Goal: Information Seeking & Learning: Learn about a topic

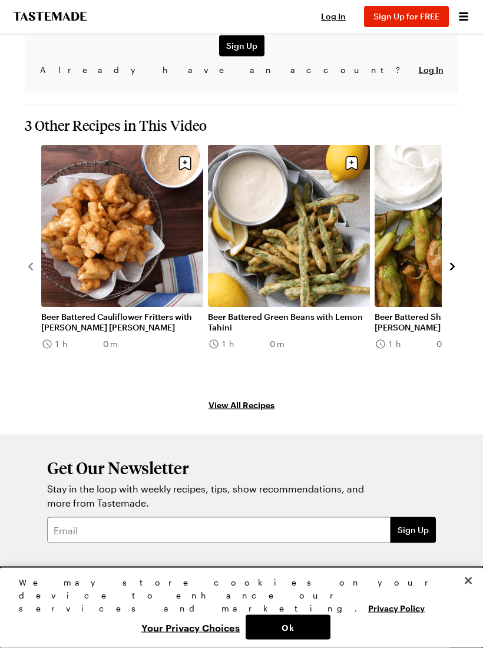
scroll to position [1642, 0]
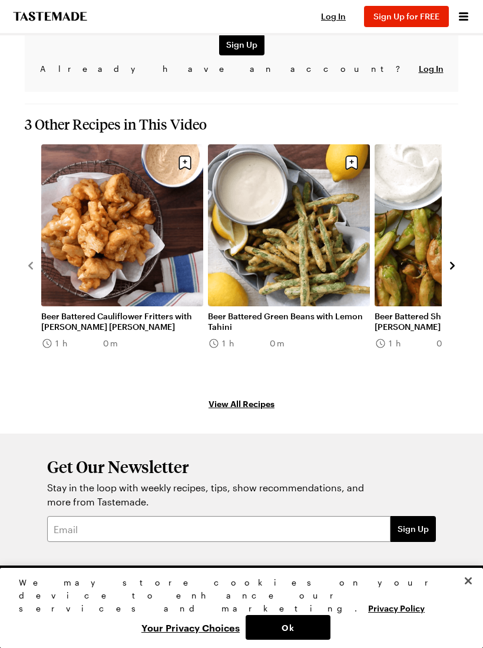
click at [117, 311] on link "Beer Battered Cauliflower Fritters with [PERSON_NAME] [PERSON_NAME]" at bounding box center [122, 321] width 162 height 21
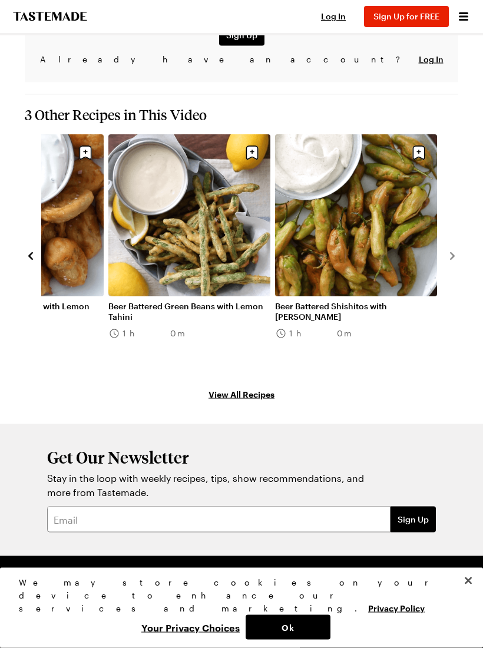
scroll to position [1692, 0]
click at [256, 388] on link "View All Recipes" at bounding box center [242, 394] width 434 height 13
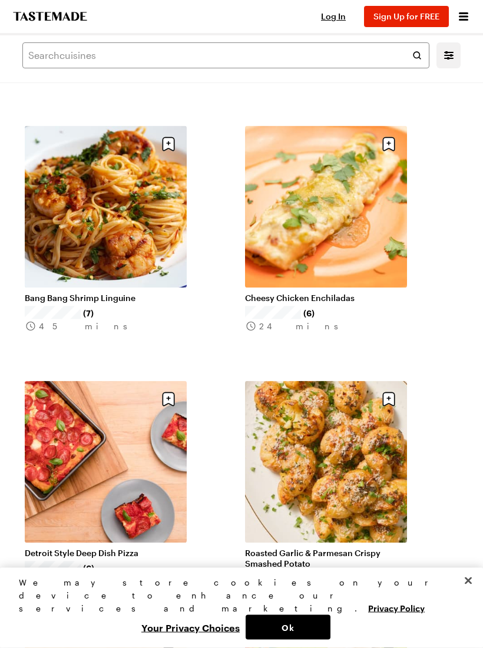
scroll to position [1315, 0]
click at [2, 284] on div "Search shows Filters Search All Recipes ( 12,934 ) Popular Load More Chicken Po…" at bounding box center [241, 493] width 483 height 3547
click at [97, 547] on link "Detroit Style Deep Dish Pizza" at bounding box center [106, 552] width 162 height 11
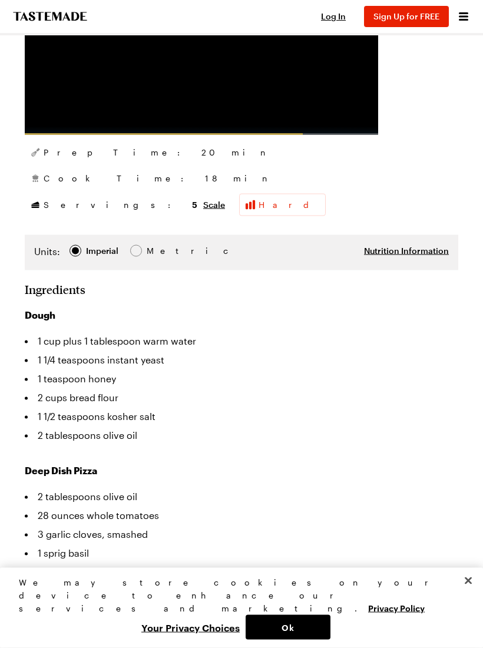
scroll to position [363, 0]
click at [247, 443] on li "2 tablespoons olive oil" at bounding box center [242, 434] width 434 height 19
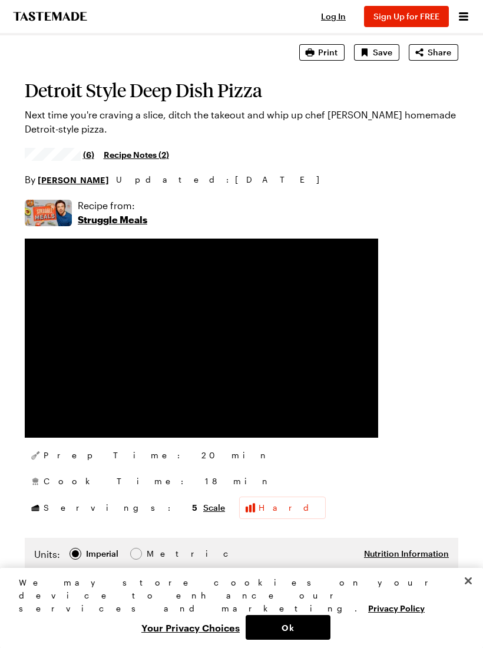
scroll to position [0, 0]
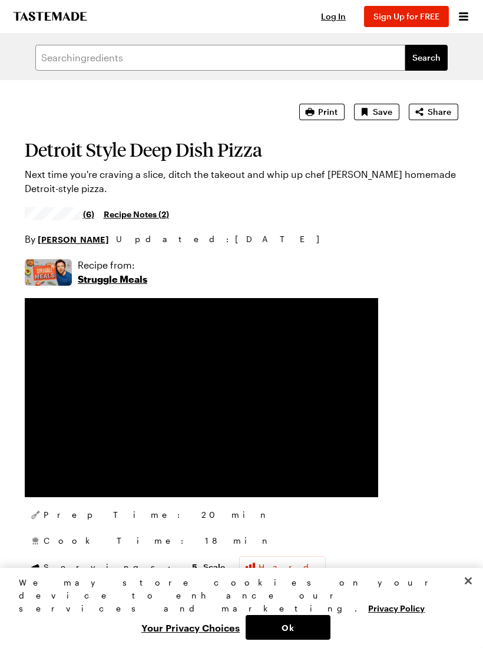
click at [225, 542] on div "Cook Time: 18 min" at bounding box center [242, 540] width 434 height 21
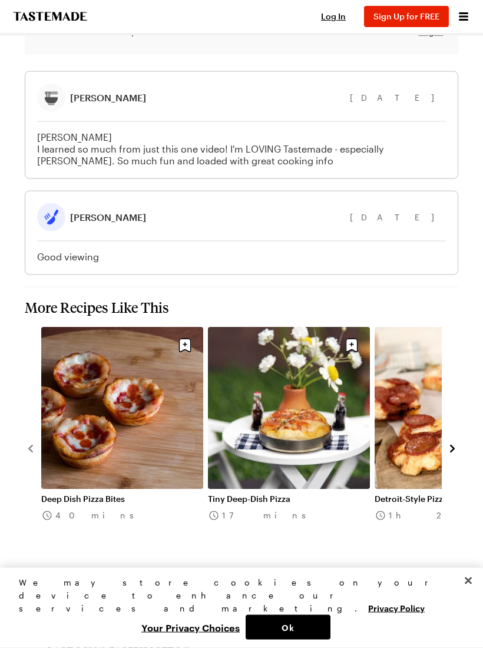
scroll to position [1610, 0]
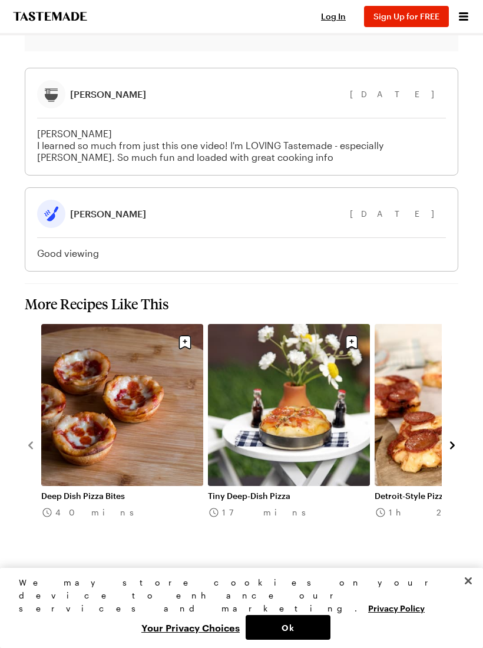
click at [125, 491] on link "Deep Dish Pizza Bites" at bounding box center [122, 496] width 162 height 11
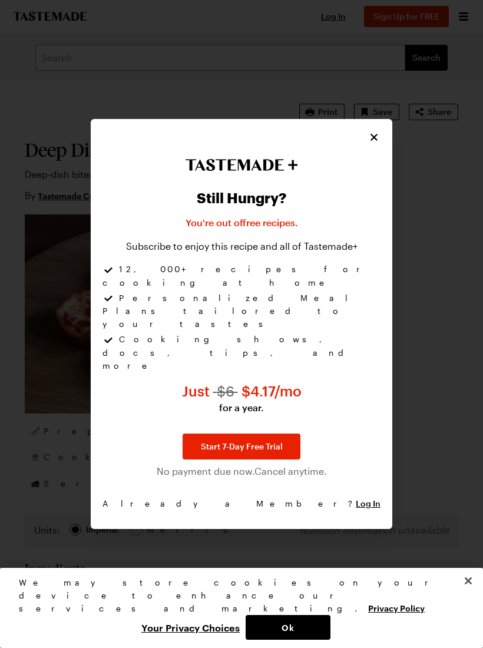
click at [378, 143] on icon "Close" at bounding box center [374, 137] width 12 height 12
click at [377, 141] on icon "Close" at bounding box center [374, 137] width 7 height 7
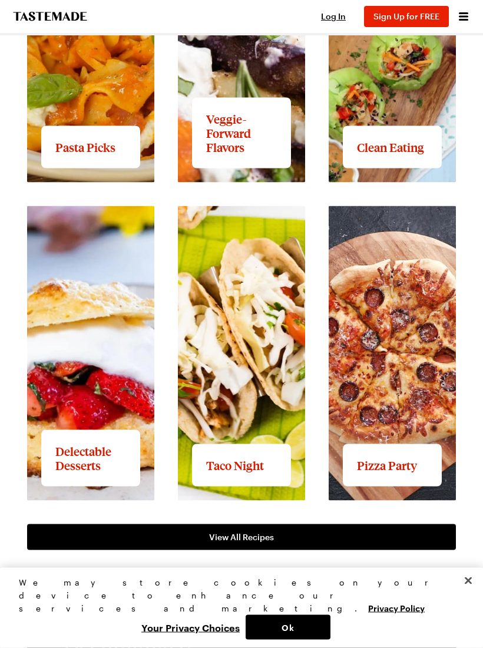
scroll to position [1527, 0]
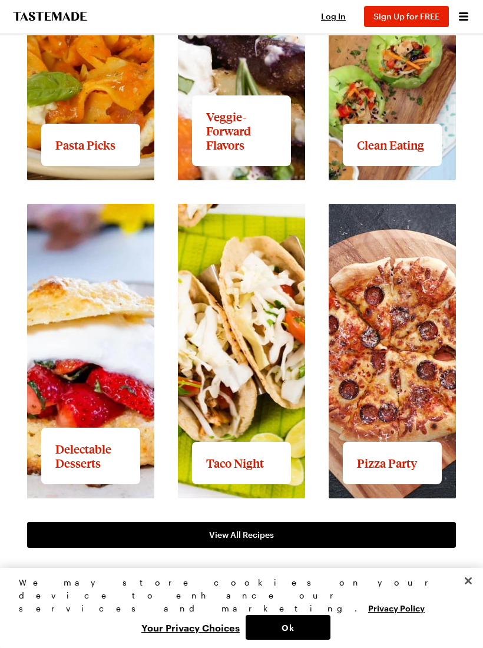
click at [405, 230] on link "View full content for Pizza Party" at bounding box center [386, 217] width 115 height 25
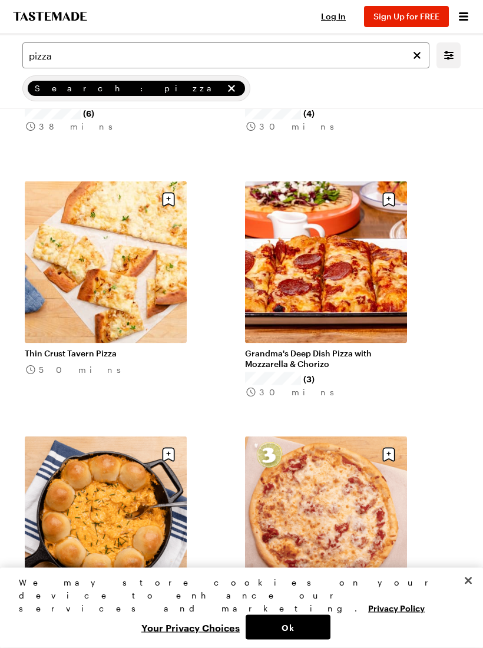
scroll to position [286, 0]
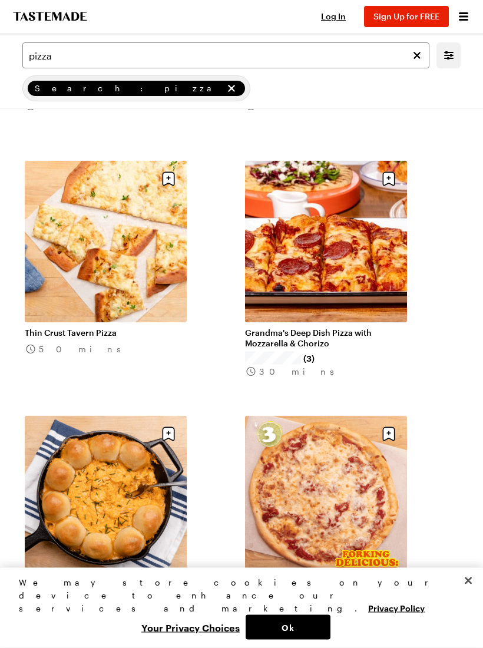
click at [343, 328] on link "Grandma's Deep Dish Pizza with Mozzarella & Chorizo" at bounding box center [326, 338] width 162 height 21
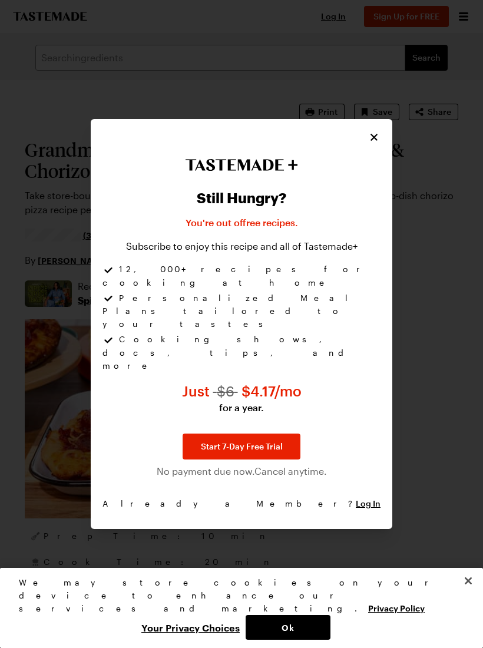
click at [379, 143] on icon "Close" at bounding box center [374, 137] width 12 height 12
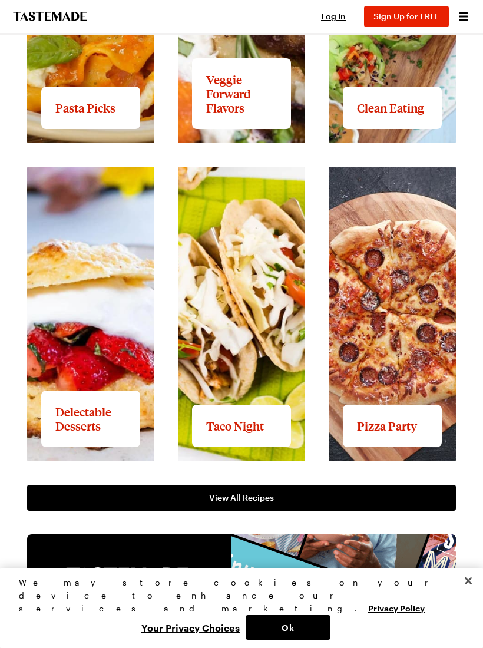
scroll to position [1576, 0]
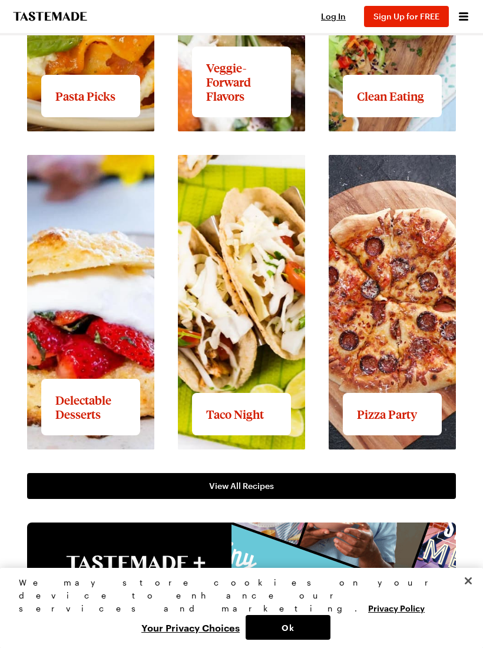
click at [396, 181] on link "View full content for Pizza Party" at bounding box center [386, 168] width 115 height 25
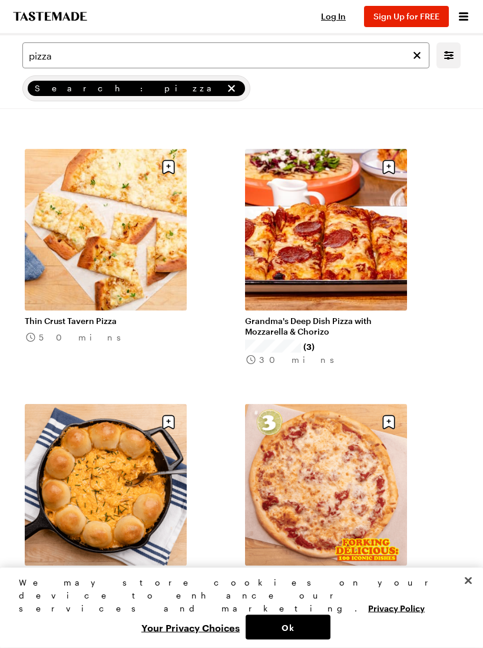
scroll to position [299, 0]
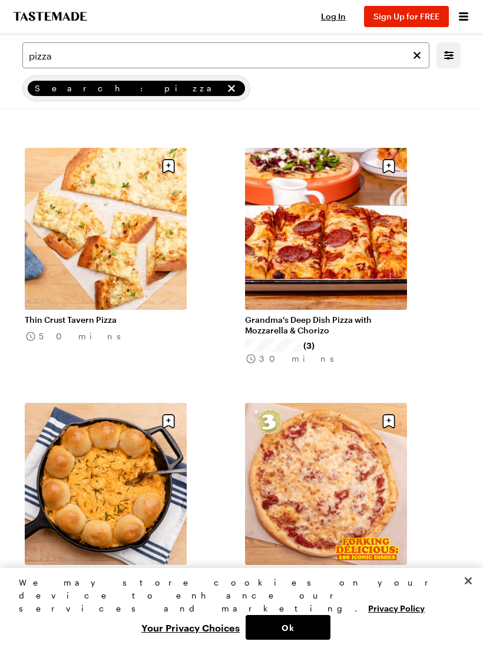
click at [337, 315] on link "Grandma's Deep Dish Pizza with Mozzarella & Chorizo" at bounding box center [326, 325] width 162 height 21
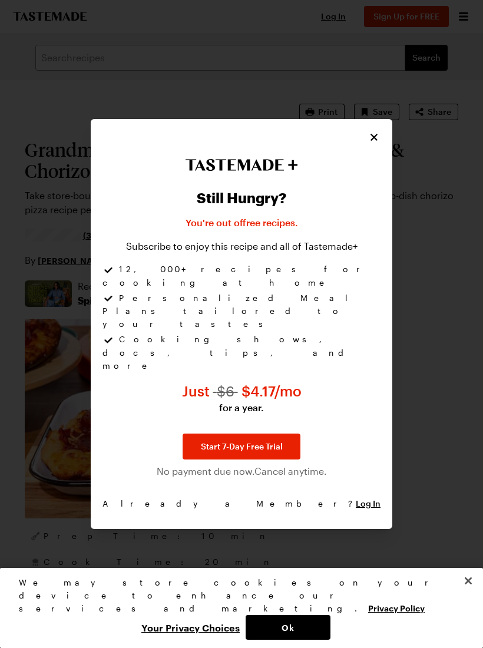
click at [379, 144] on button "Close" at bounding box center [374, 137] width 13 height 13
click at [377, 143] on icon "Close" at bounding box center [374, 137] width 12 height 12
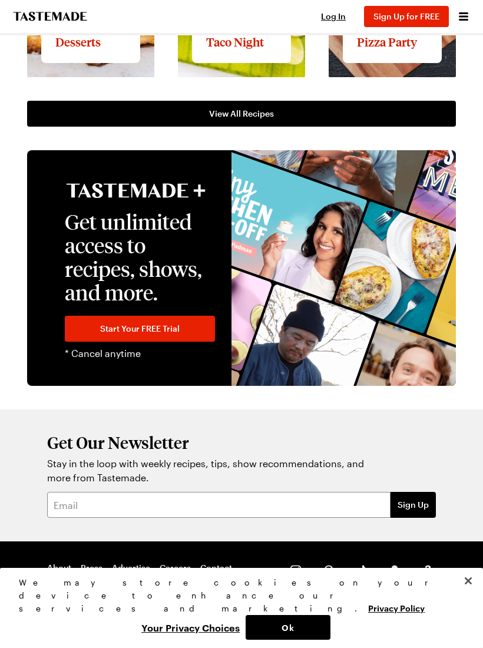
scroll to position [1974, 0]
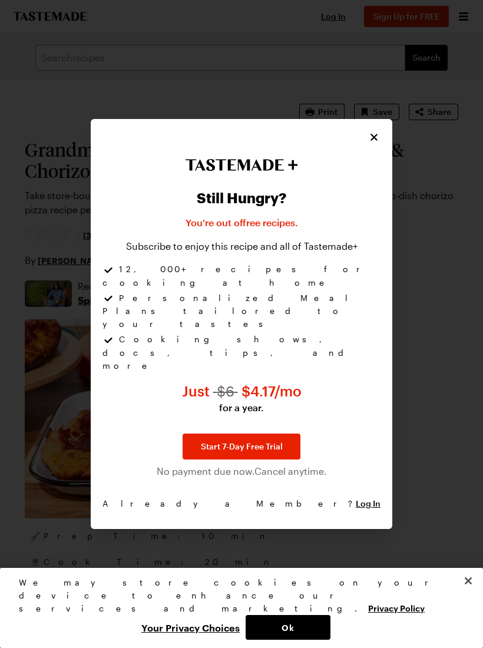
click at [388, 153] on div "Still Hungry? You're out of free recipes . Subscribe to enjoy this recipe and a…" at bounding box center [242, 323] width 302 height 409
click at [372, 143] on icon "Close" at bounding box center [374, 137] width 12 height 12
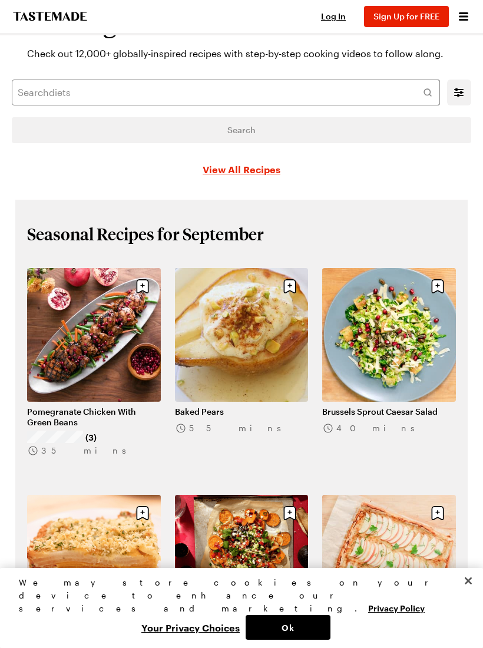
scroll to position [6, 0]
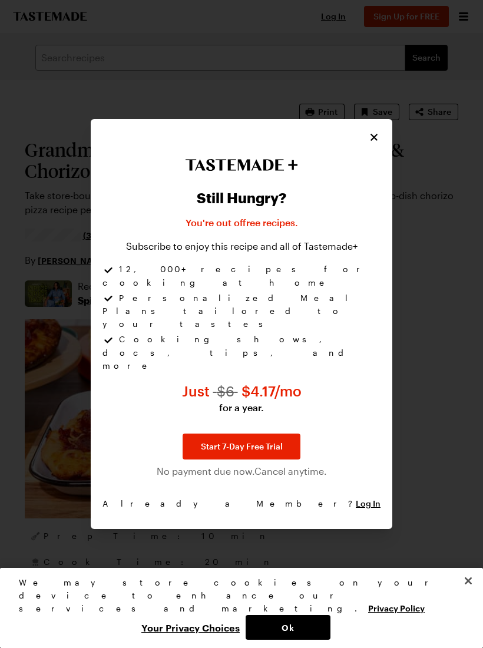
scroll to position [299, 0]
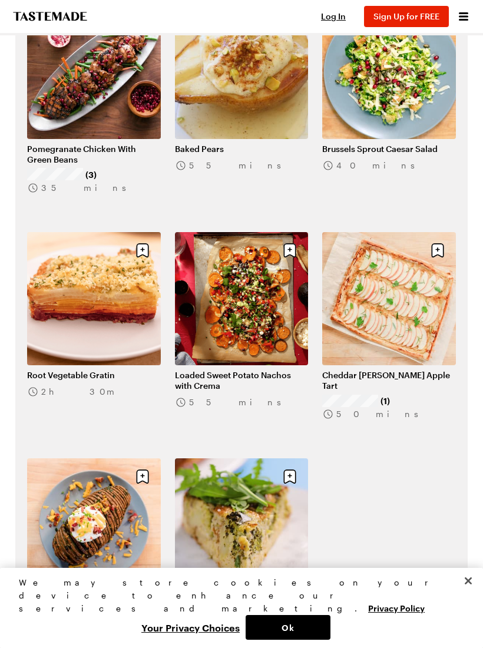
scroll to position [1576, 0]
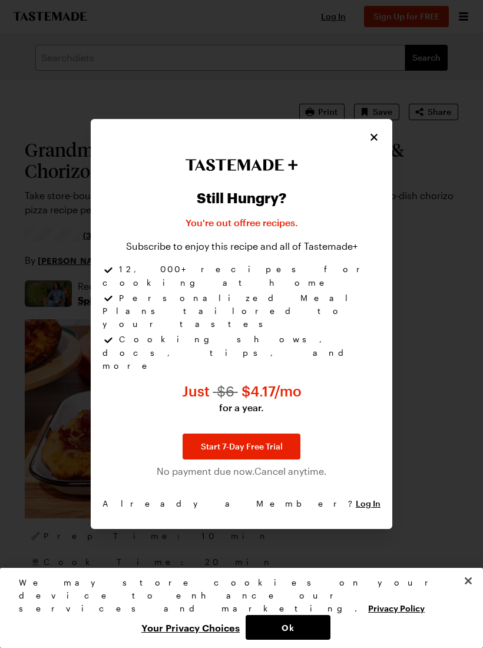
click at [379, 143] on icon "Close" at bounding box center [374, 137] width 12 height 12
